Goal: Check status: Check status

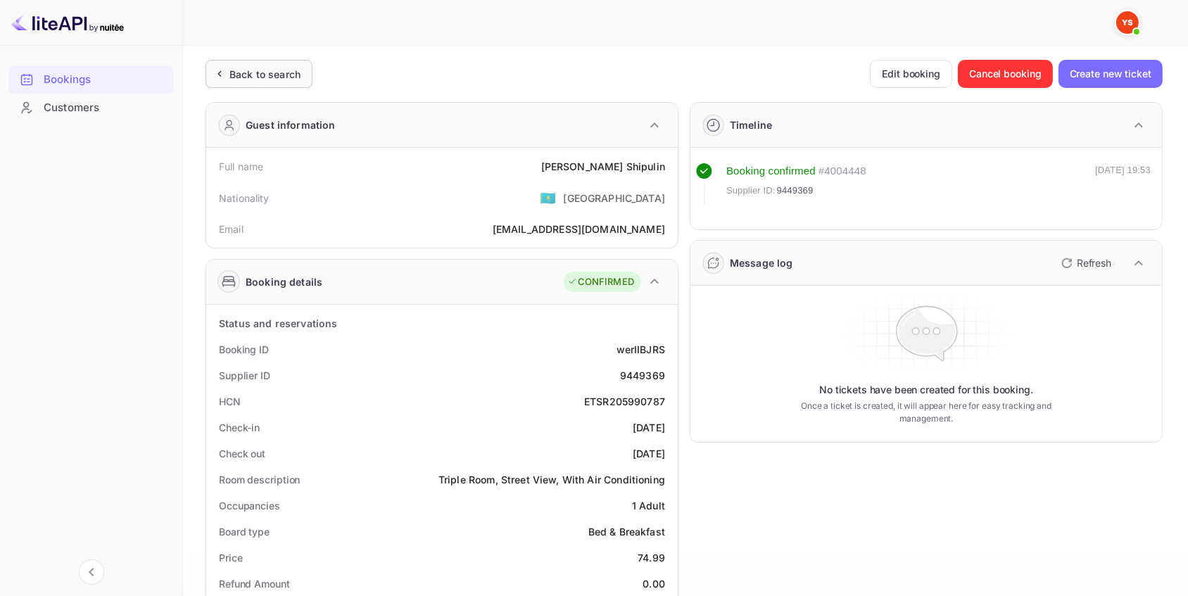
click at [261, 72] on div "Back to search" at bounding box center [265, 74] width 71 height 15
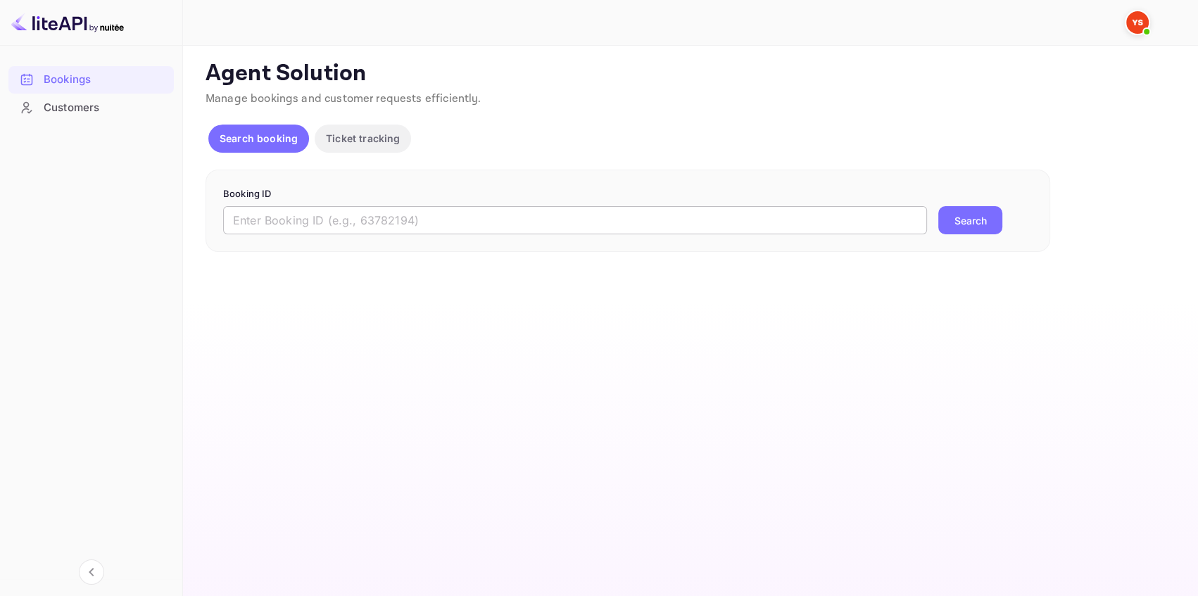
click at [281, 218] on input "text" at bounding box center [575, 220] width 704 height 28
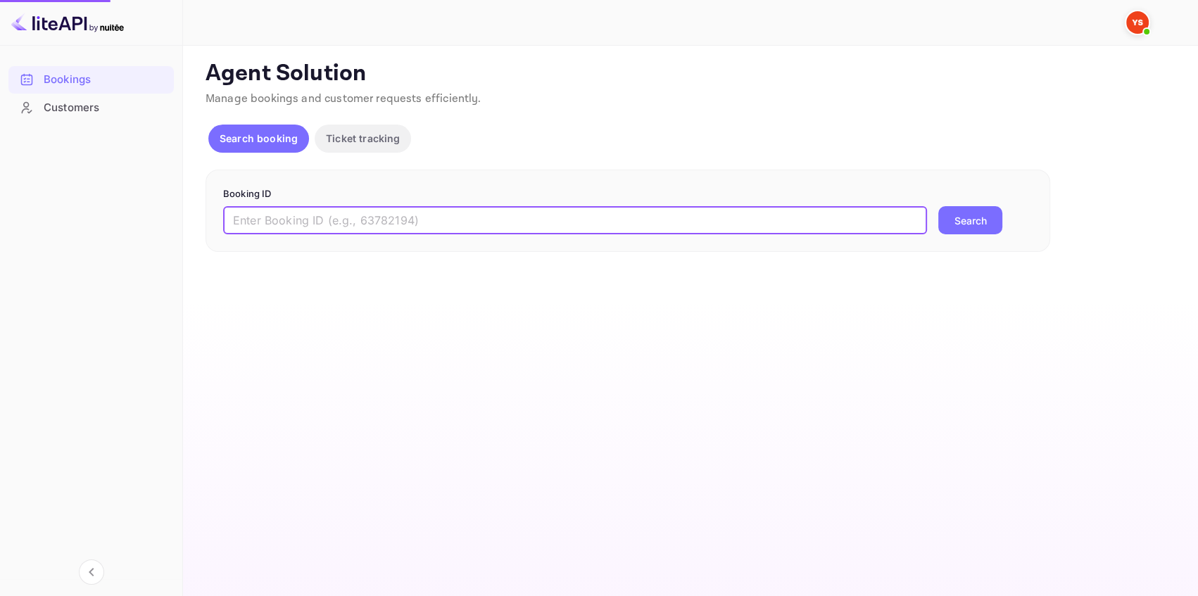
paste input "7508769"
type input "7508769"
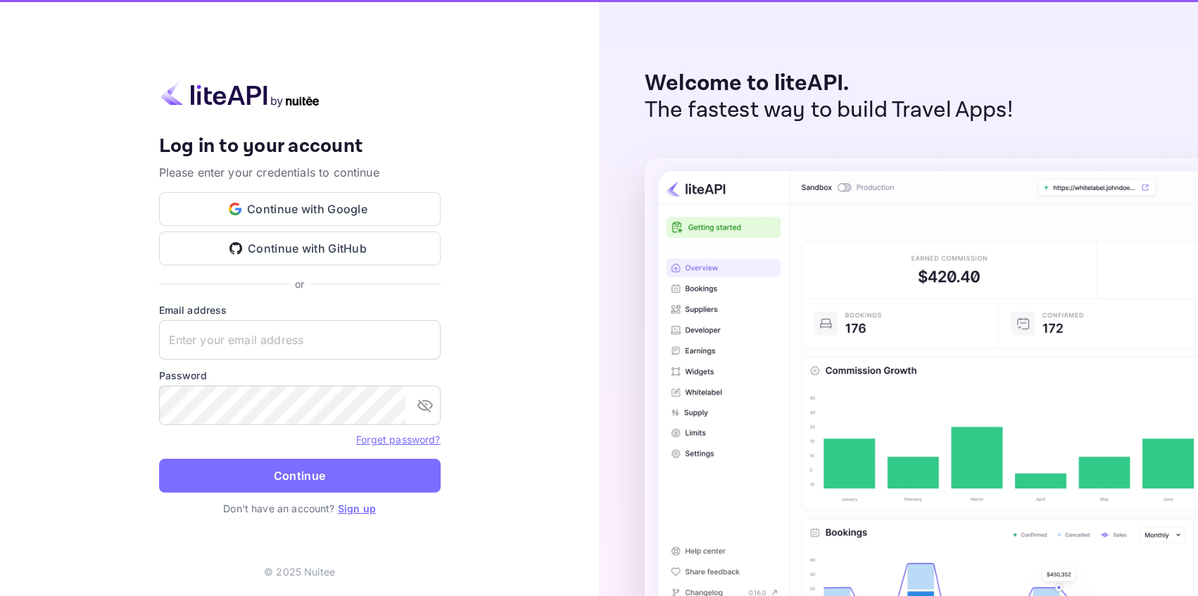
type input "[EMAIL_ADDRESS][DOMAIN_NAME]"
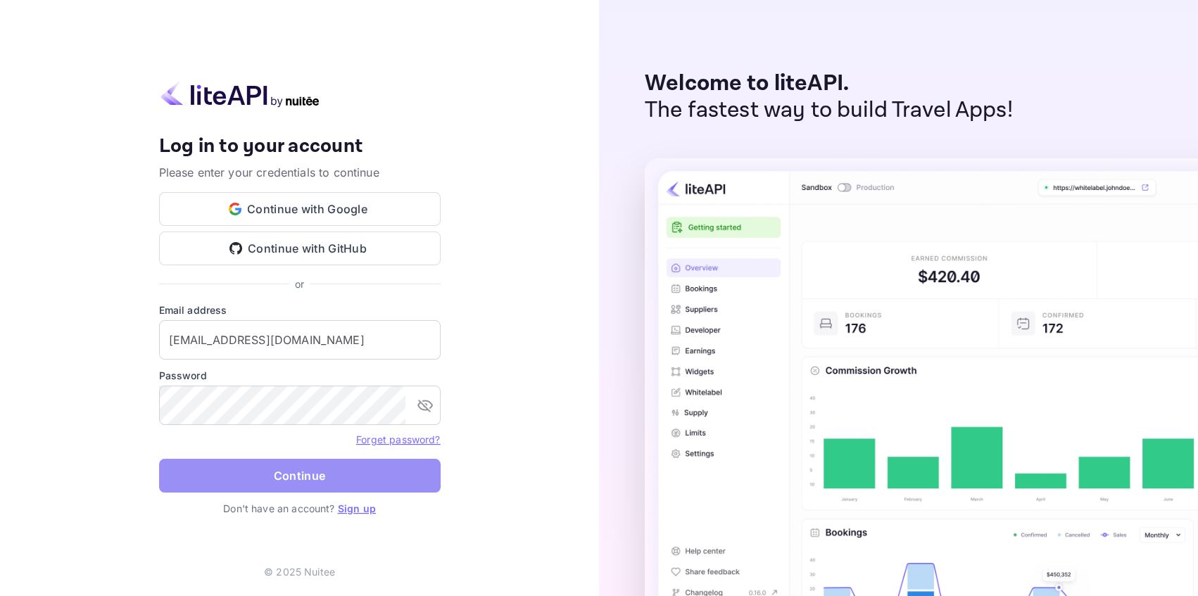
click at [363, 486] on button "Continue" at bounding box center [300, 476] width 282 height 34
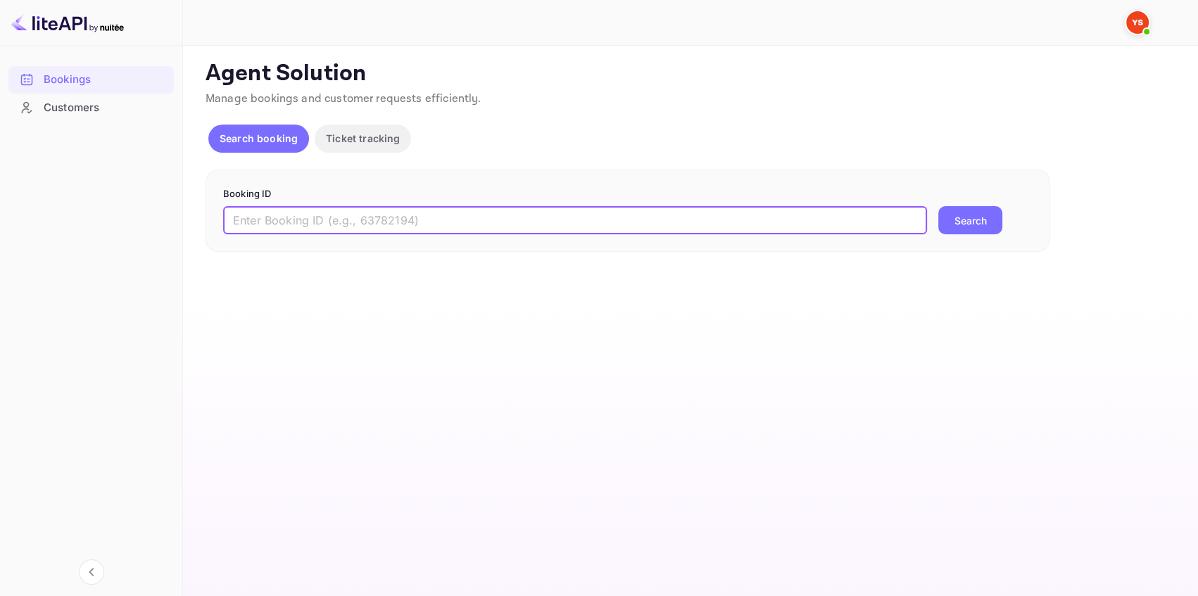
click at [253, 219] on input "text" at bounding box center [575, 220] width 704 height 28
paste input "7508769"
type input "7508769"
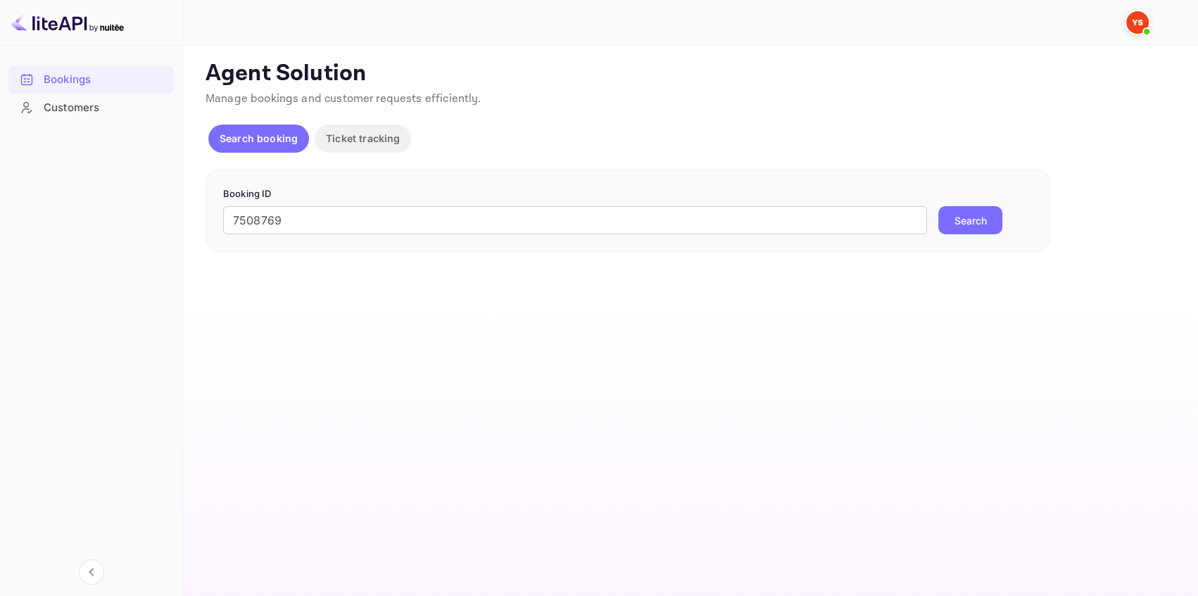
click at [987, 210] on button "Search" at bounding box center [970, 220] width 64 height 28
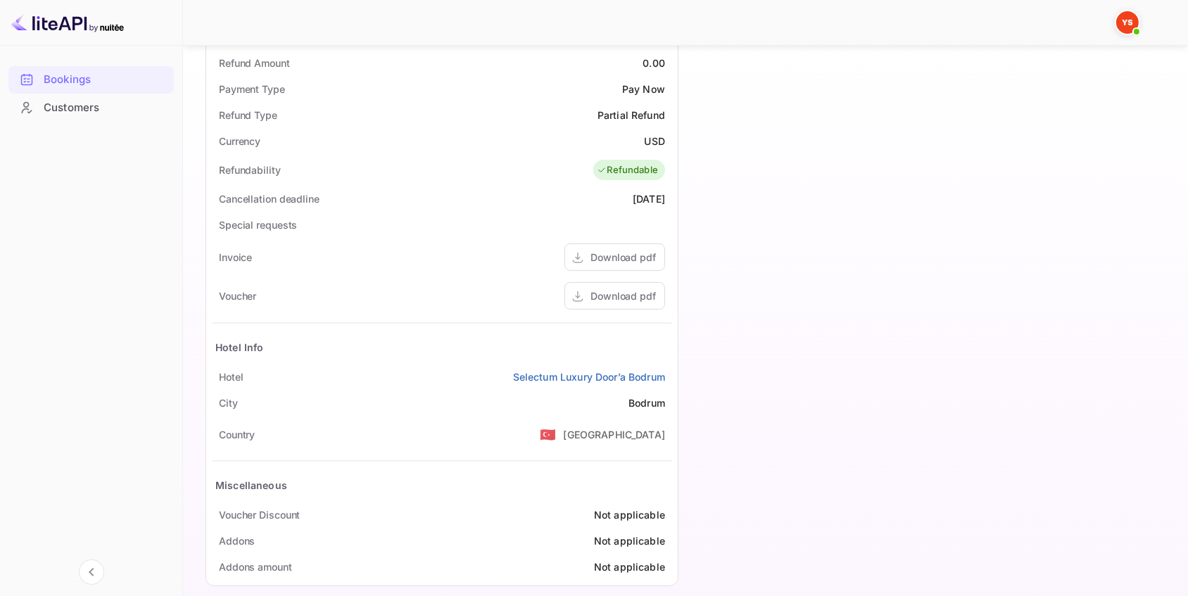
scroll to position [536, 0]
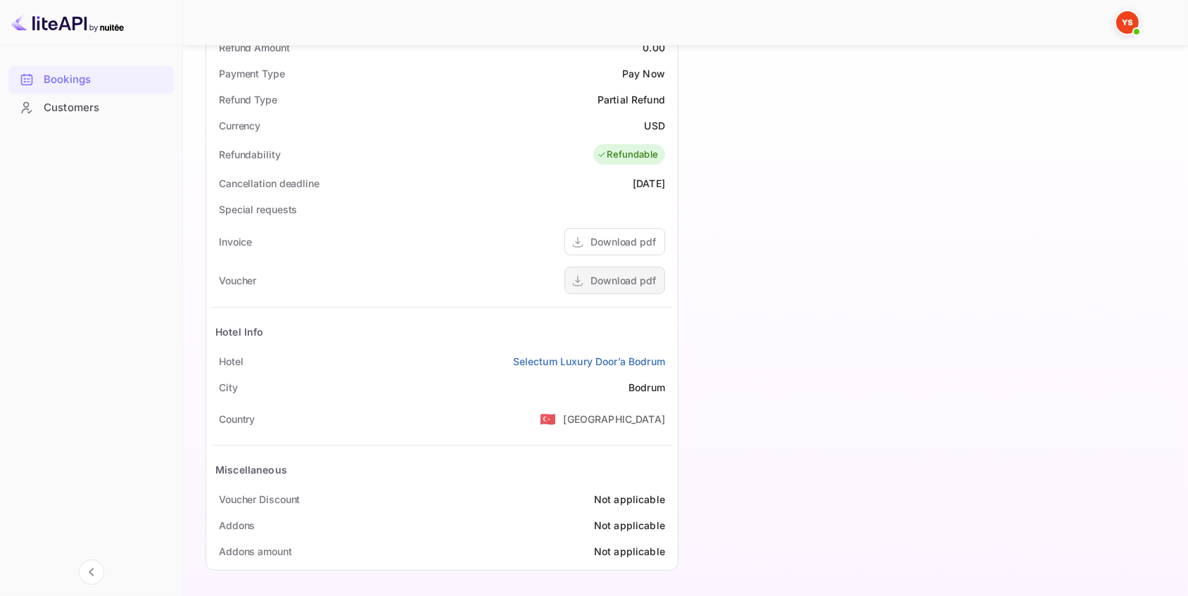
click at [629, 281] on div "Download pdf" at bounding box center [623, 280] width 65 height 15
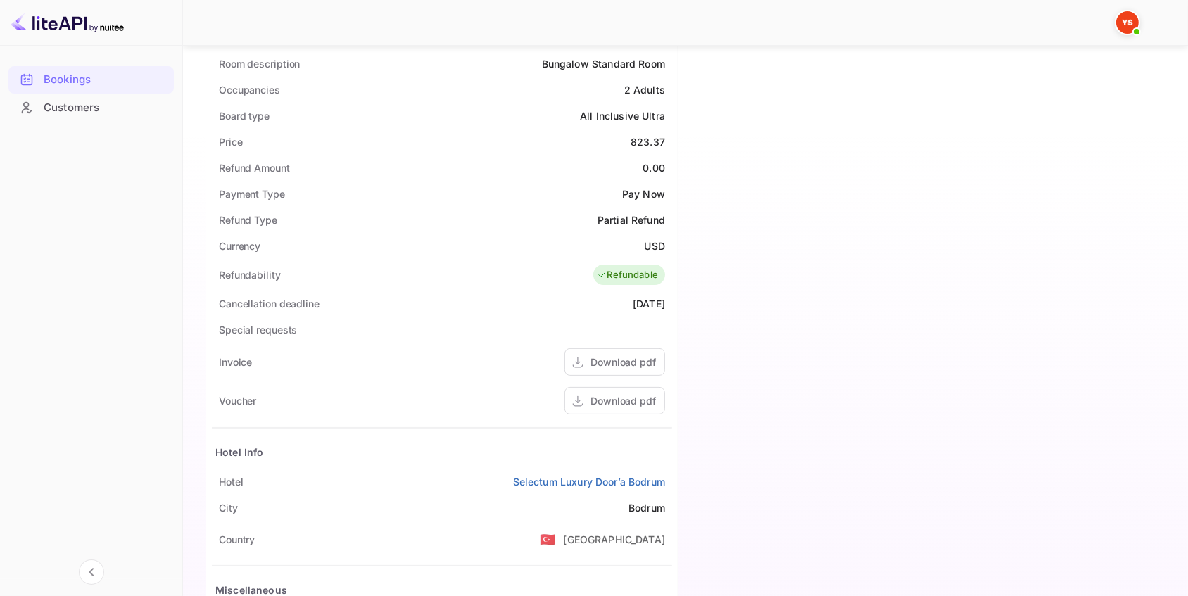
scroll to position [448, 0]
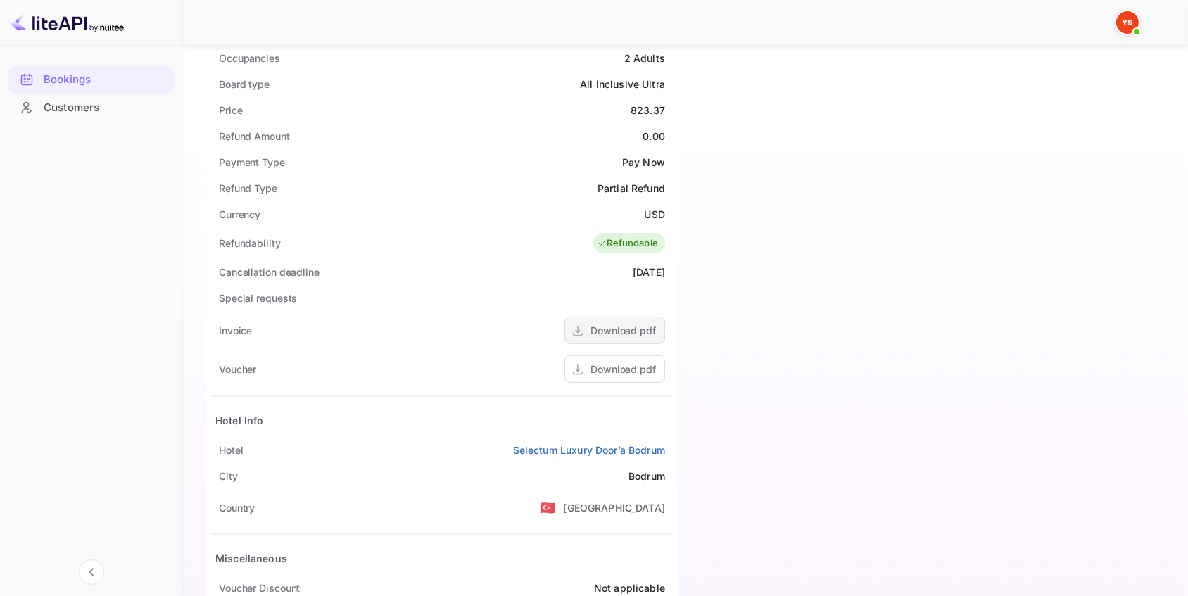
click at [629, 332] on div "Download pdf" at bounding box center [623, 330] width 65 height 15
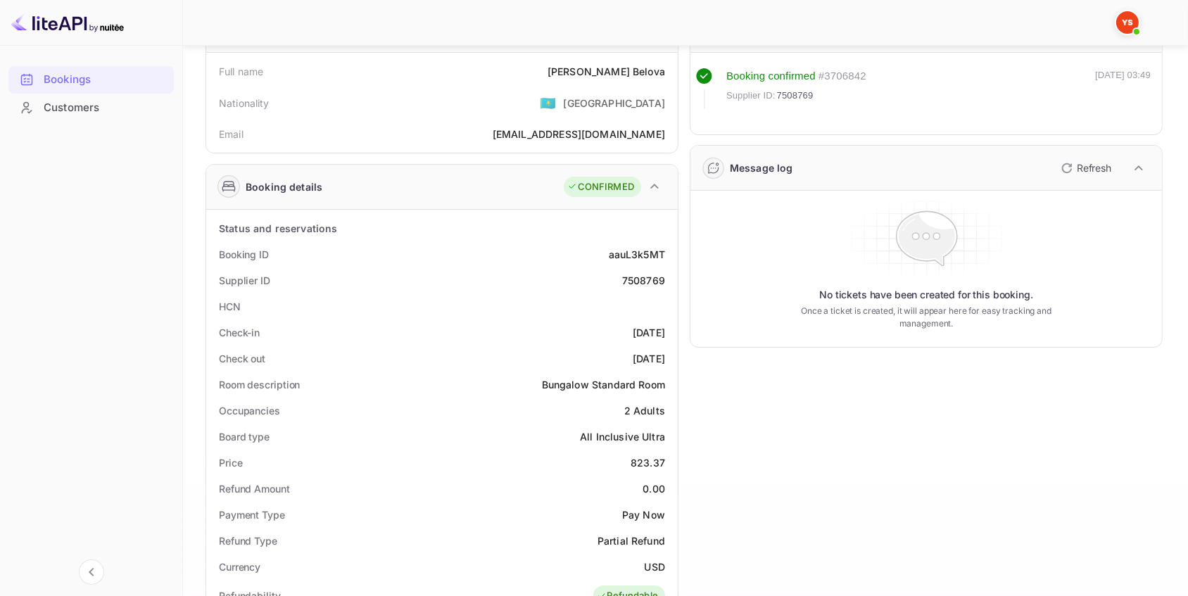
scroll to position [0, 0]
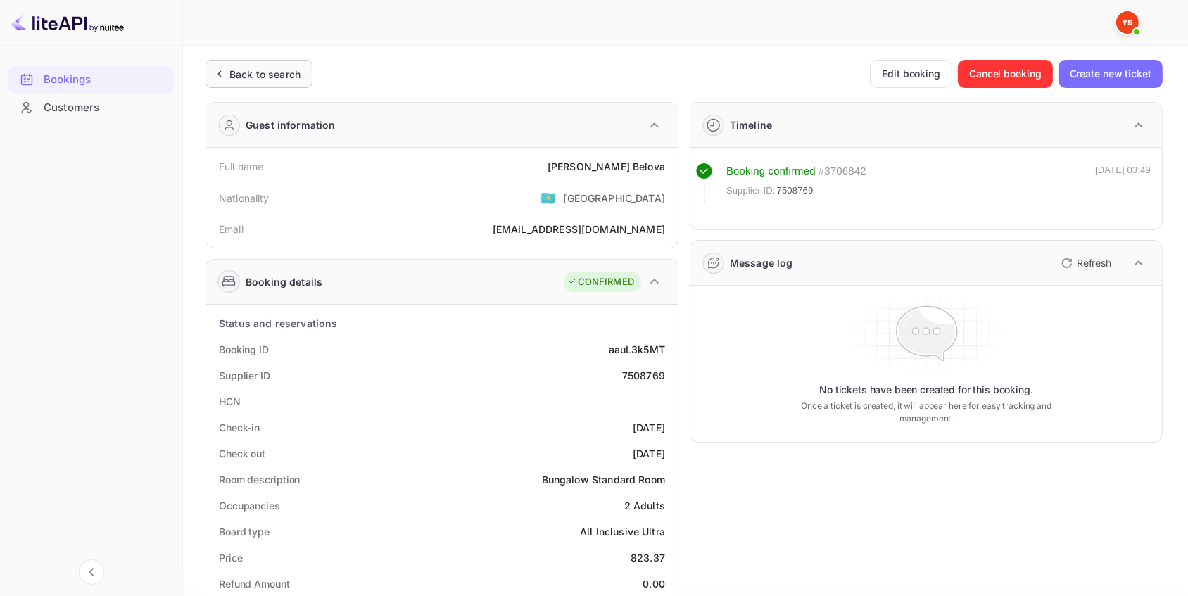
click at [301, 77] on div "Back to search" at bounding box center [259, 74] width 107 height 28
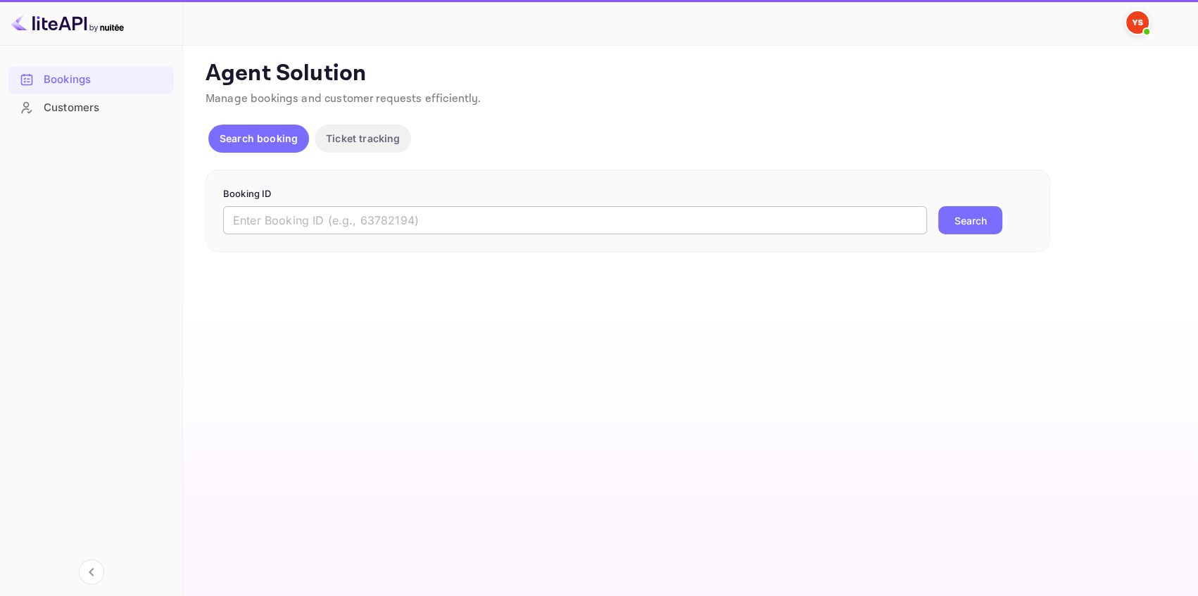
click at [301, 215] on input "text" at bounding box center [575, 220] width 704 height 28
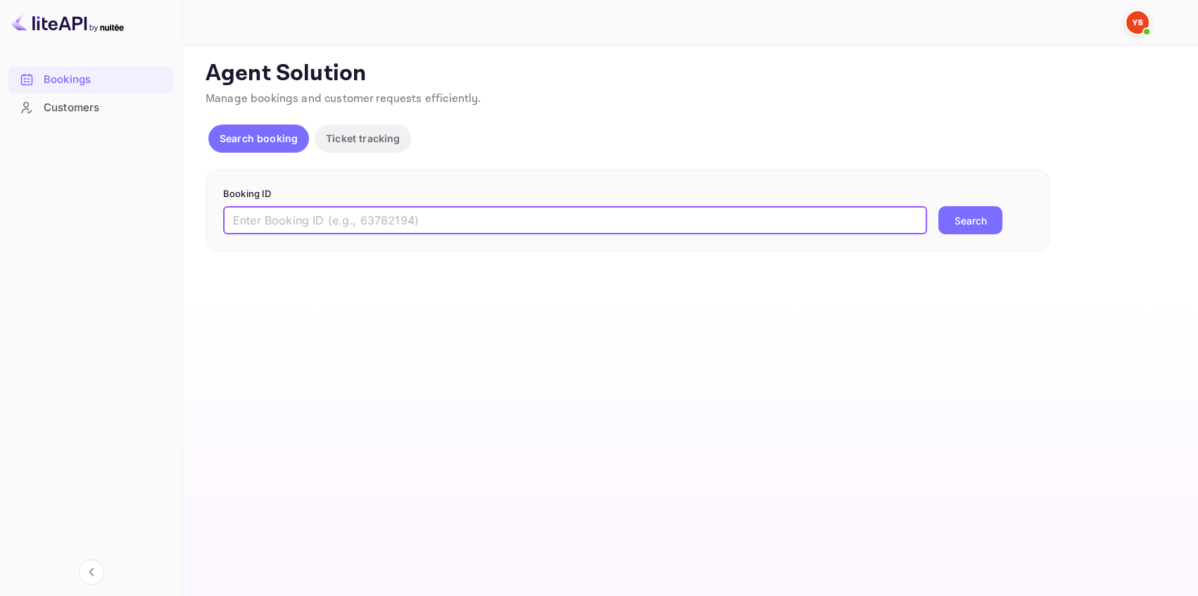
paste input "9657010"
type input "9657010"
click at [980, 216] on button "Search" at bounding box center [970, 220] width 64 height 28
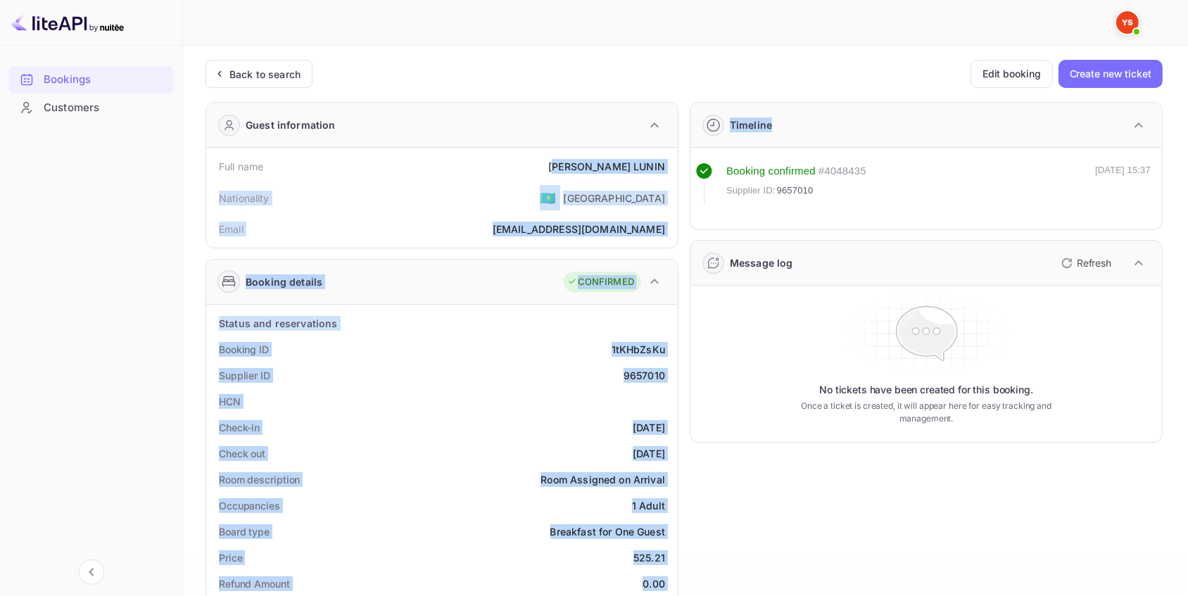
drag, startPoint x: 607, startPoint y: 165, endPoint x: 657, endPoint y: 163, distance: 50.0
click at [678, 165] on div "Guest information Full name [PERSON_NAME] Nationality 🇰🇿 [DEMOGRAPHIC_DATA] Ema…" at bounding box center [678, 604] width 969 height 1026
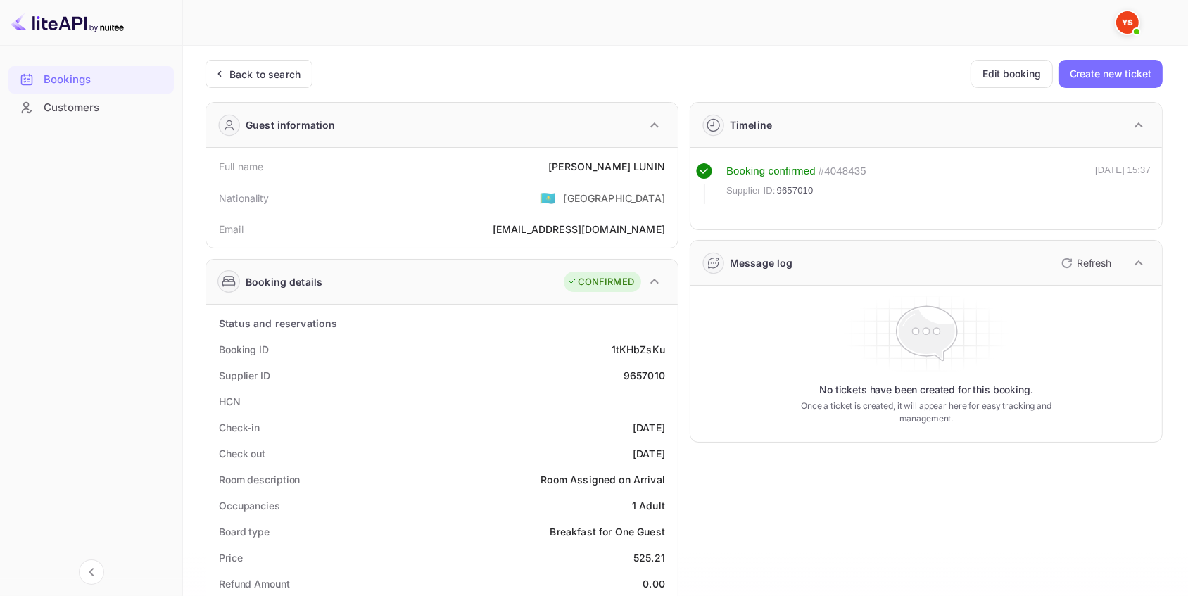
click at [532, 165] on div "Full name [PERSON_NAME]" at bounding box center [442, 166] width 460 height 26
drag, startPoint x: 670, startPoint y: 373, endPoint x: 626, endPoint y: 373, distance: 43.6
click at [626, 373] on div "Supplier ID 9657010" at bounding box center [442, 376] width 460 height 26
copy div "9657010"
drag, startPoint x: 669, startPoint y: 169, endPoint x: 578, endPoint y: 169, distance: 90.8
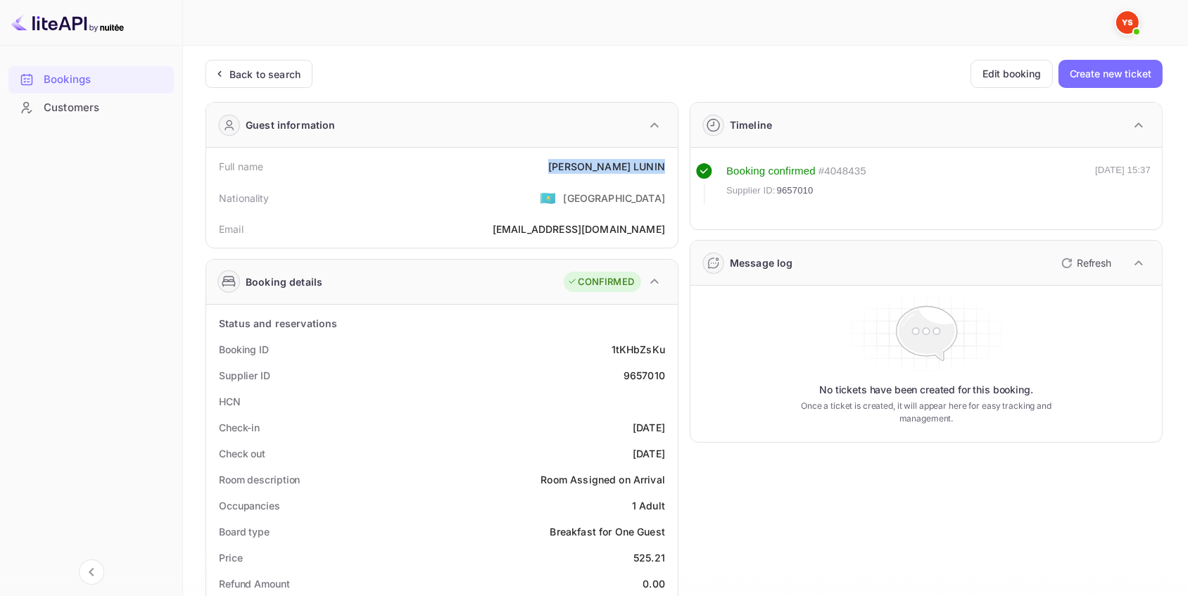
click at [578, 169] on div "Full name [PERSON_NAME]" at bounding box center [442, 166] width 460 height 26
copy div "[PERSON_NAME]"
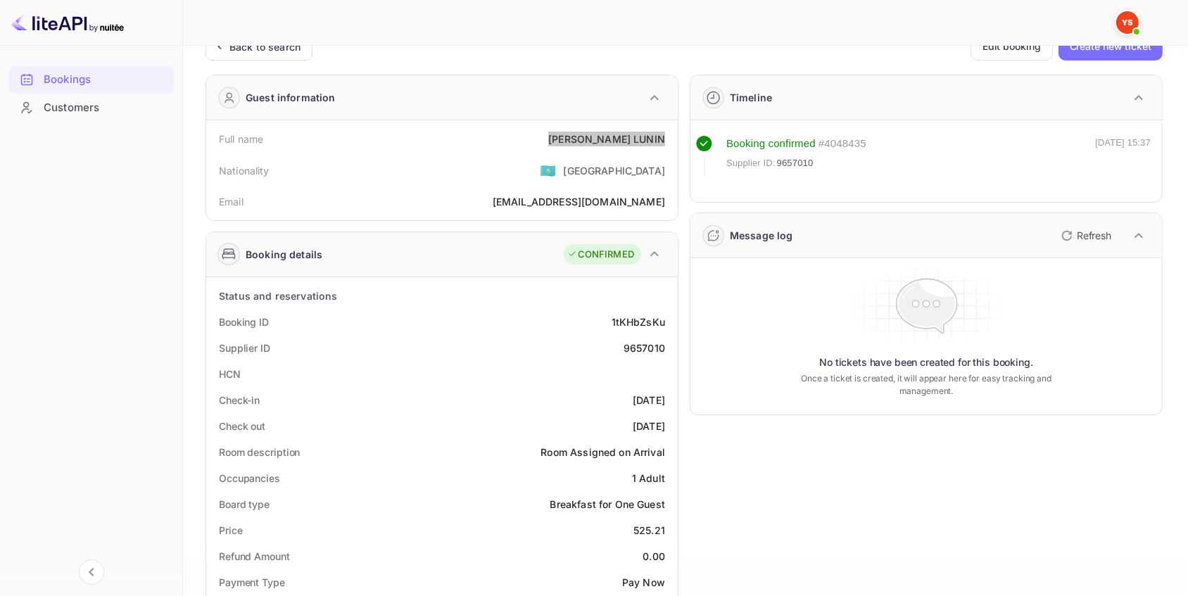
scroll to position [127, 0]
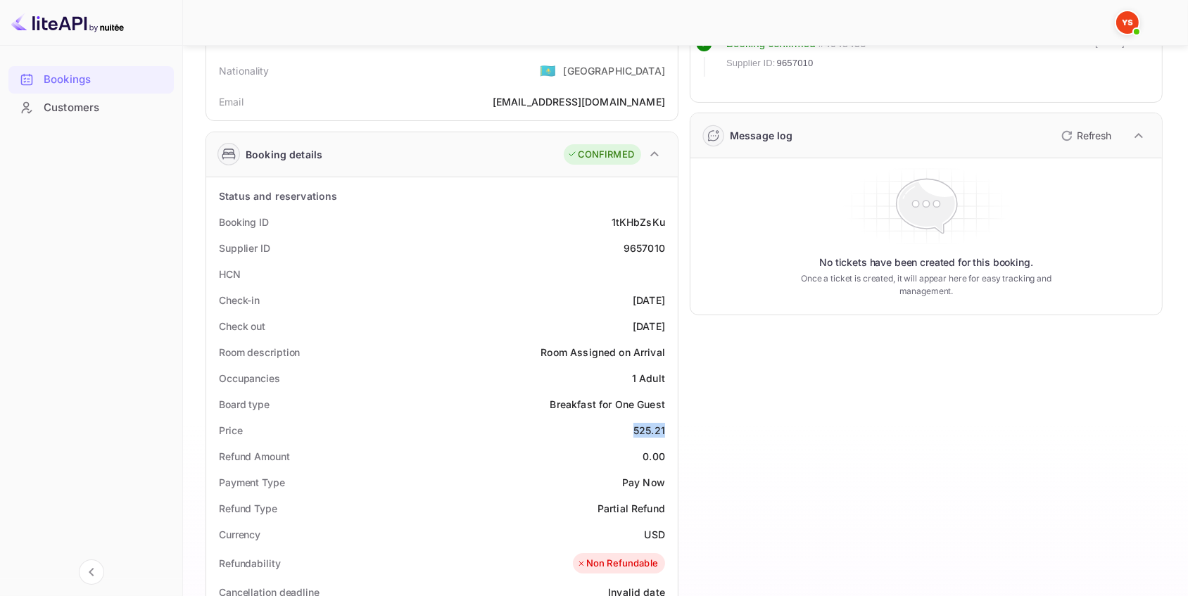
drag, startPoint x: 656, startPoint y: 431, endPoint x: 632, endPoint y: 431, distance: 23.9
click at [632, 431] on div "Status and reservations Booking ID 1tKHbZsKu Supplier ID 9657010 HCN Check-in […" at bounding box center [442, 578] width 472 height 802
copy div "525.21"
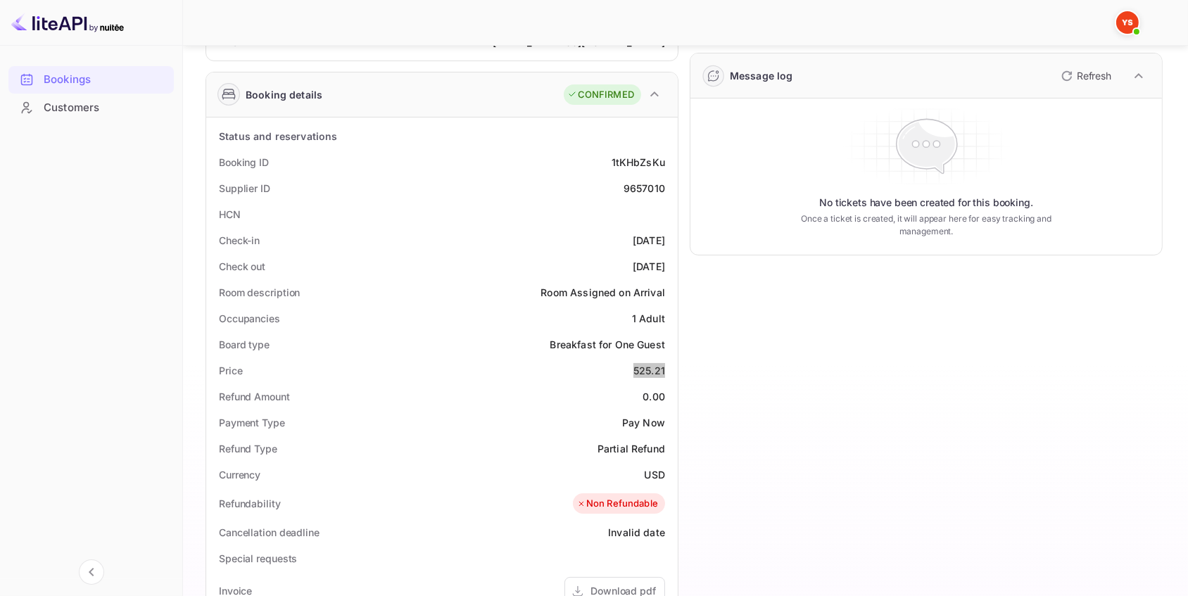
scroll to position [191, 0]
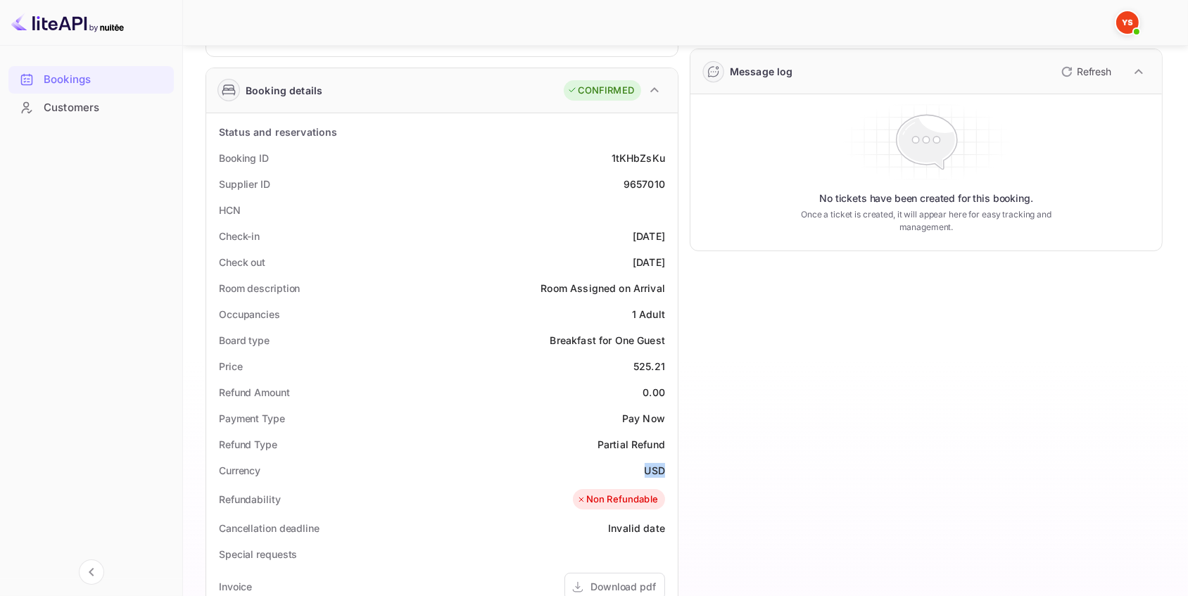
drag, startPoint x: 670, startPoint y: 467, endPoint x: 637, endPoint y: 470, distance: 33.3
click at [637, 470] on div "Currency USD" at bounding box center [442, 471] width 460 height 26
copy div "USD"
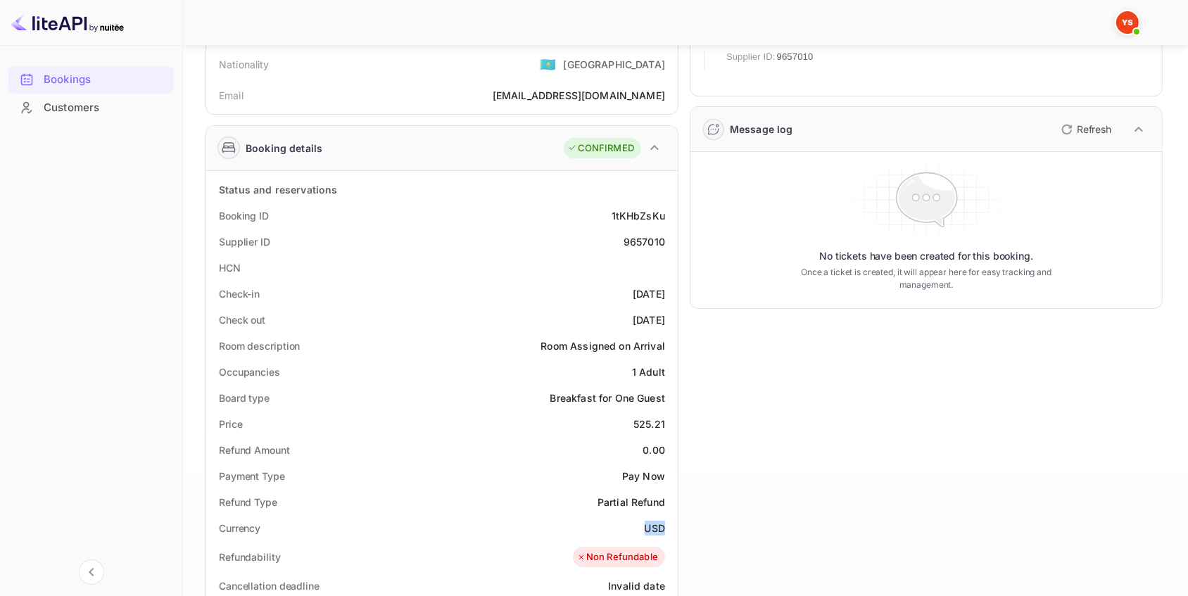
scroll to position [0, 0]
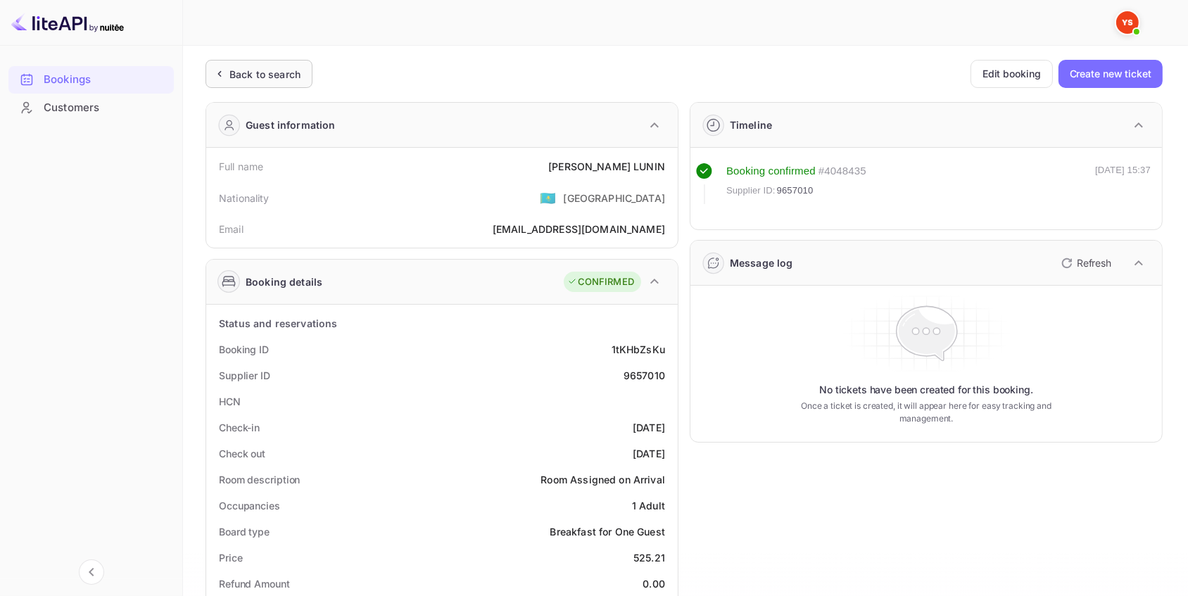
click at [277, 67] on div "Back to search" at bounding box center [265, 74] width 71 height 15
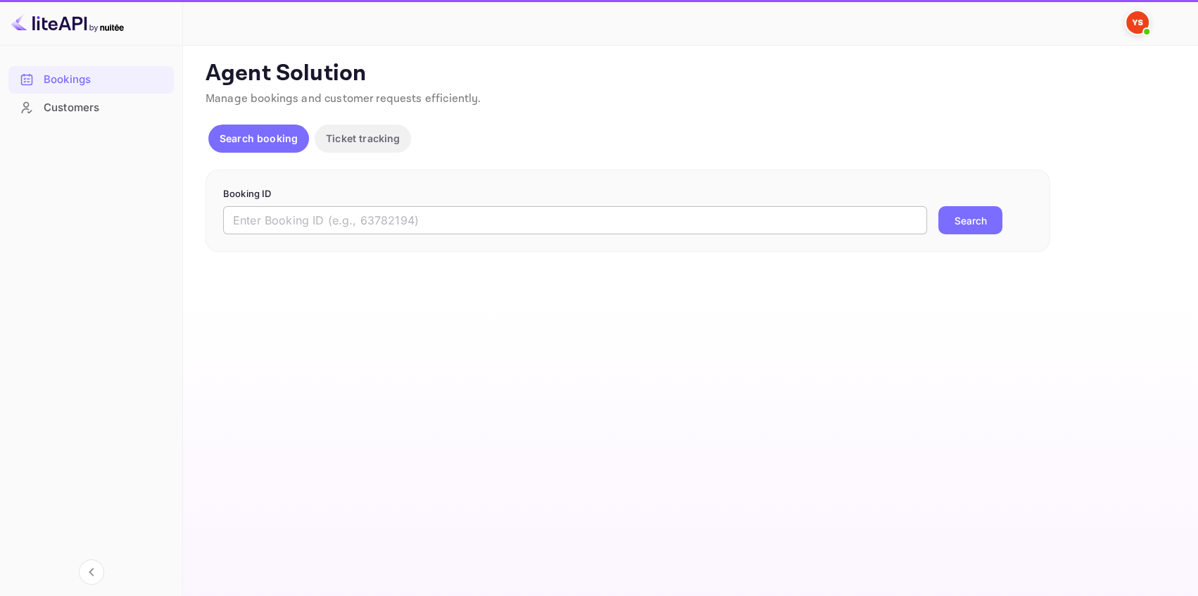
click at [351, 227] on input "text" at bounding box center [575, 220] width 704 height 28
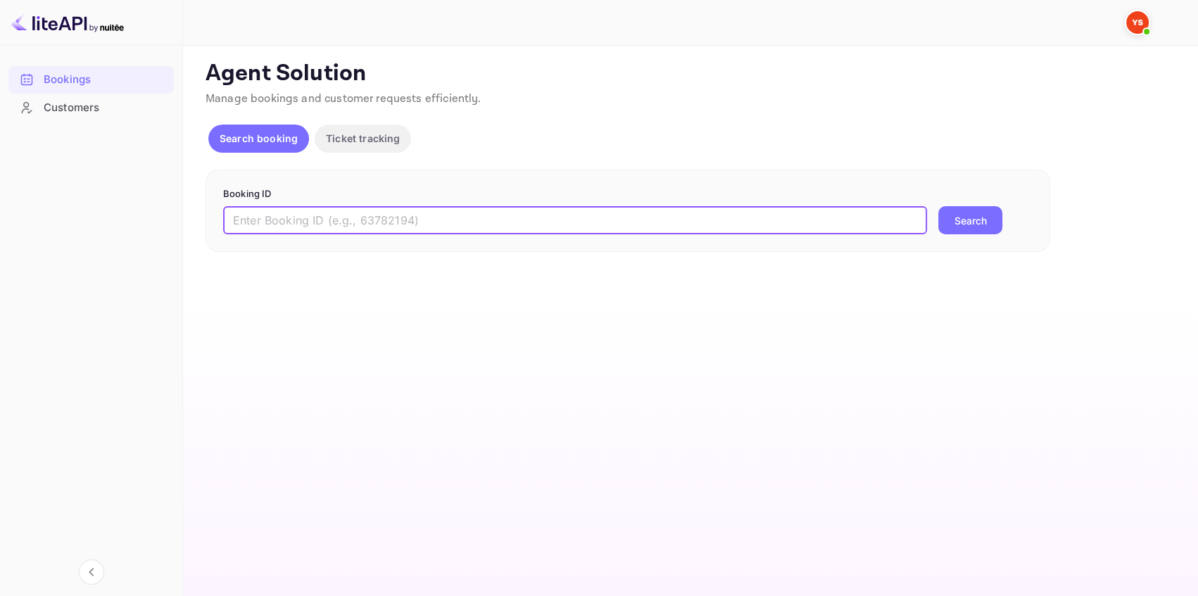
paste input "9412754"
type input "9412754"
click at [943, 221] on button "Search" at bounding box center [970, 220] width 64 height 28
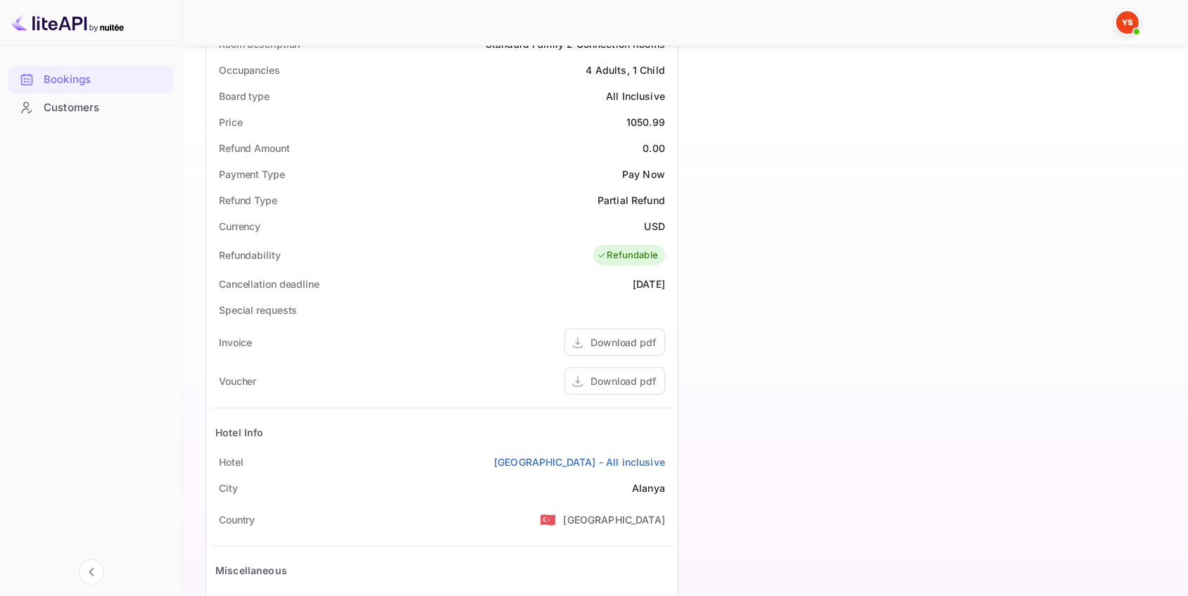
scroll to position [448, 0]
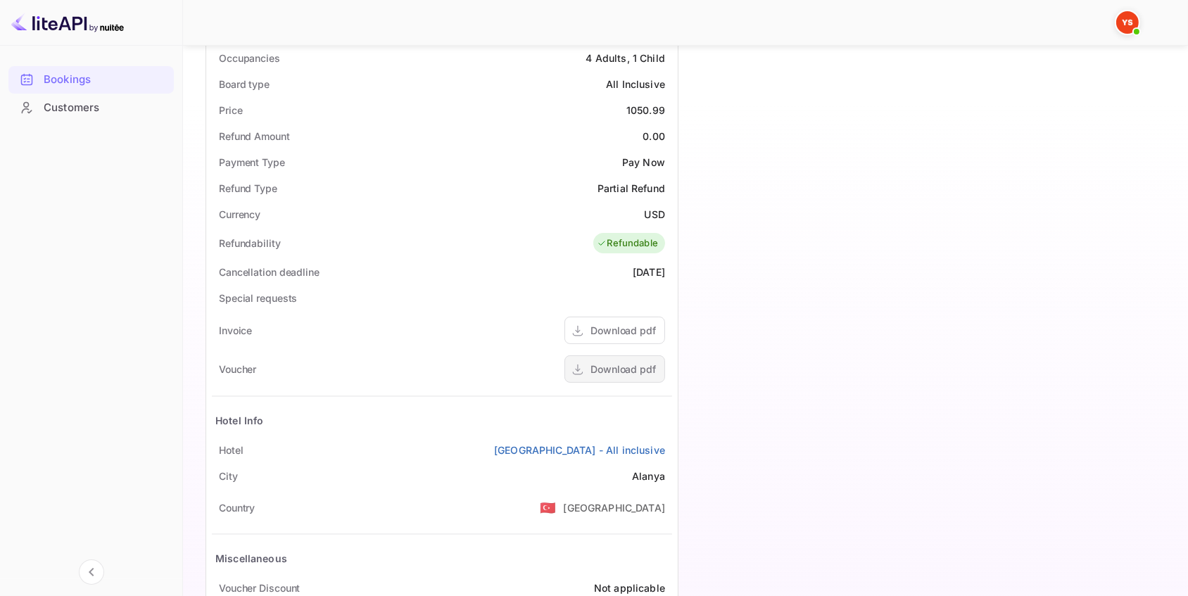
click at [620, 367] on div "Download pdf" at bounding box center [623, 369] width 65 height 15
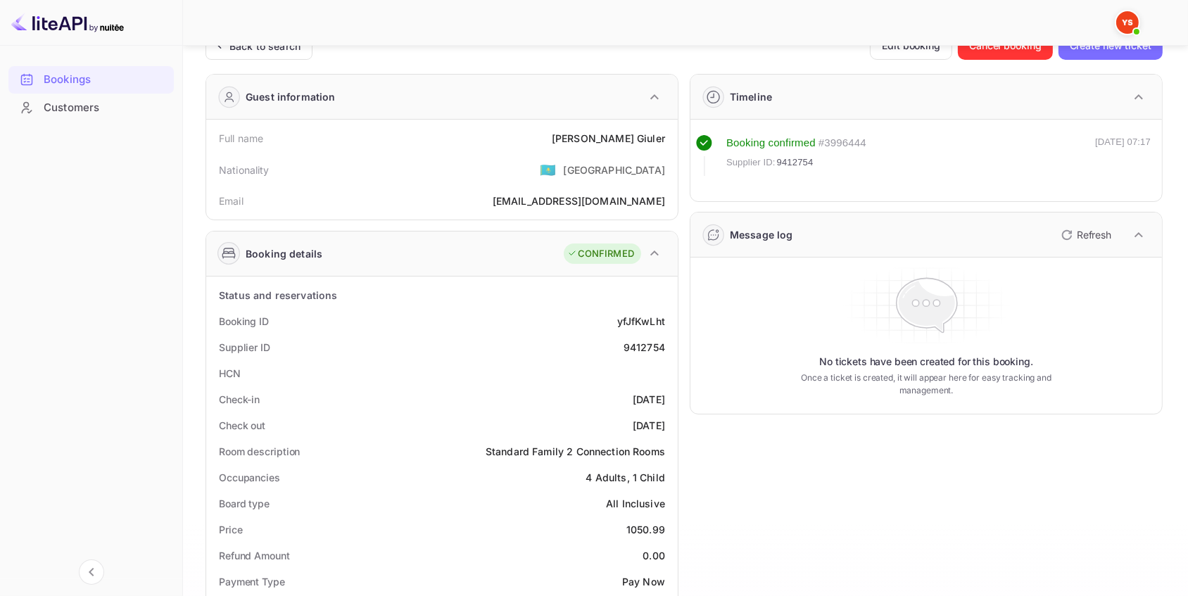
scroll to position [191, 0]
